Goal: Find specific page/section: Find specific page/section

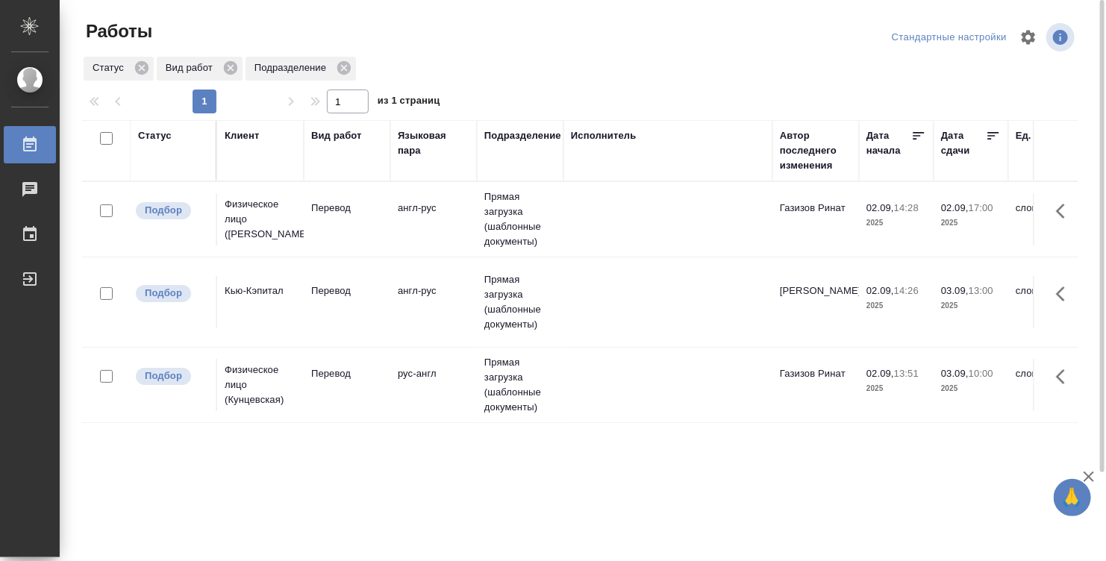
click at [154, 163] on div "Статус" at bounding box center [173, 150] width 70 height 45
click at [161, 141] on div "Статус" at bounding box center [155, 135] width 34 height 15
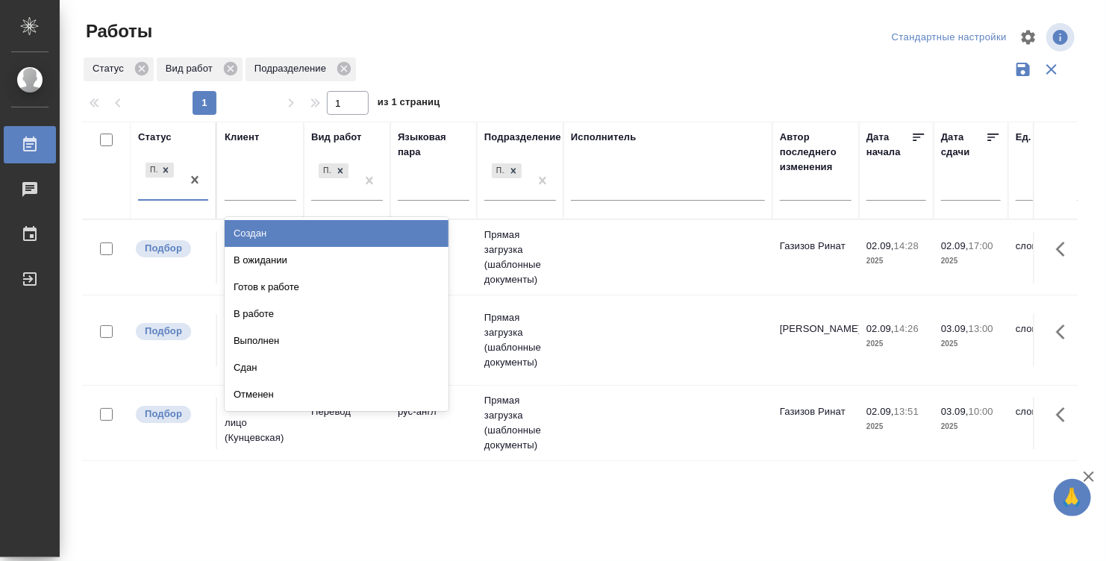
click at [157, 184] on div "Подбор" at bounding box center [159, 180] width 43 height 40
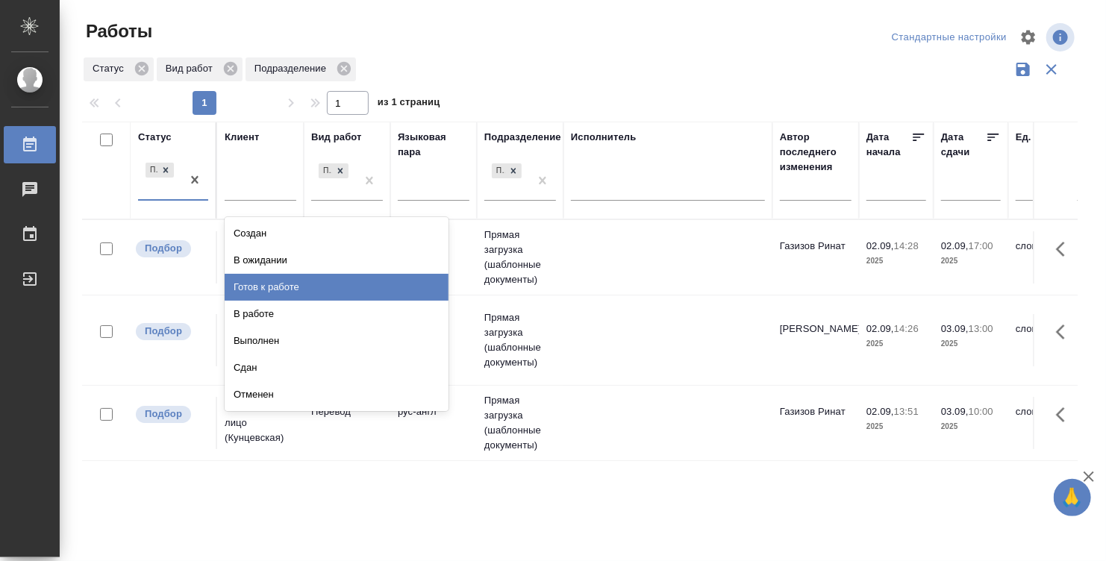
click at [270, 291] on div "Готов к работе" at bounding box center [337, 287] width 224 height 27
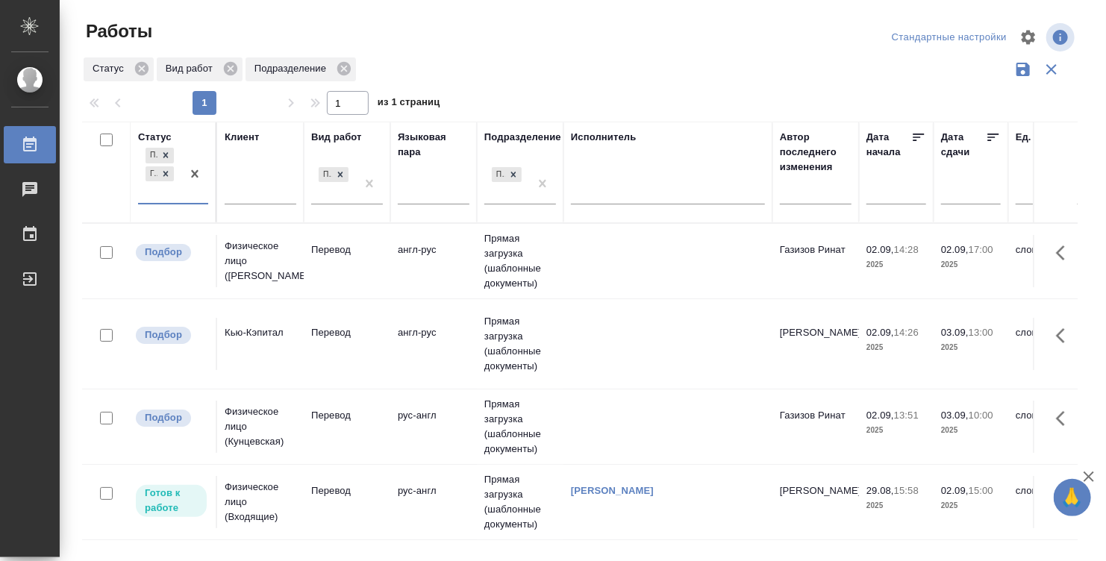
scroll to position [75, 0]
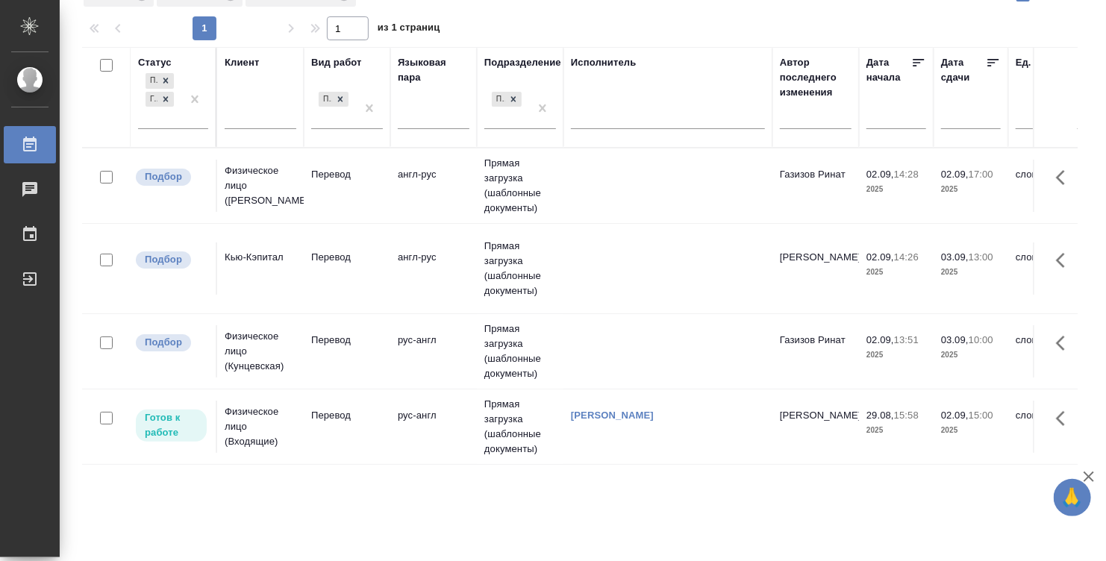
click at [721, 420] on div "Денисова Элина" at bounding box center [668, 415] width 194 height 15
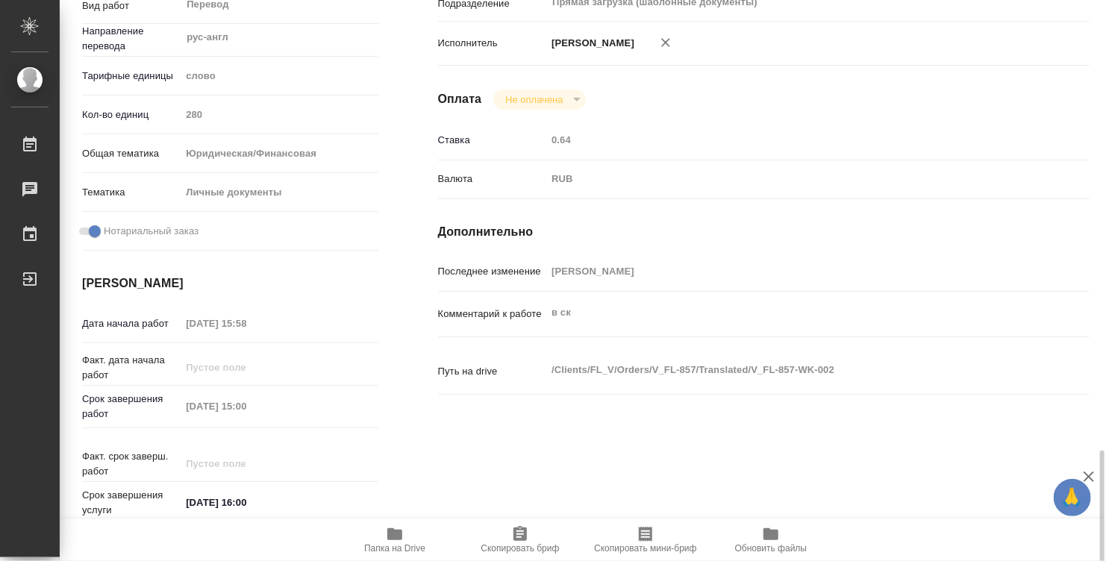
scroll to position [730, 0]
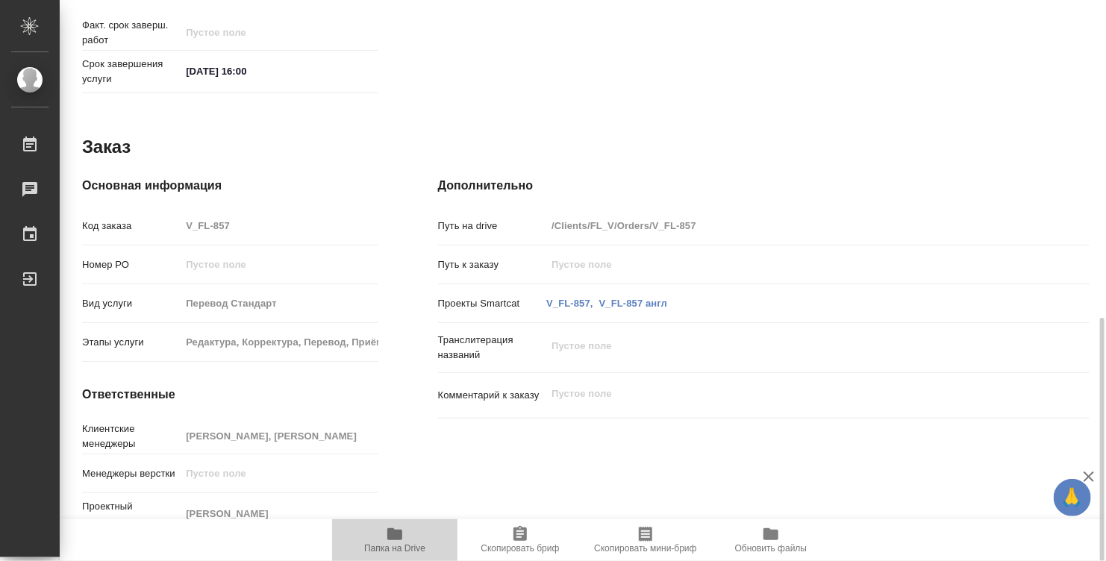
click at [401, 530] on icon "button" at bounding box center [394, 534] width 15 height 12
